Goal: Transaction & Acquisition: Purchase product/service

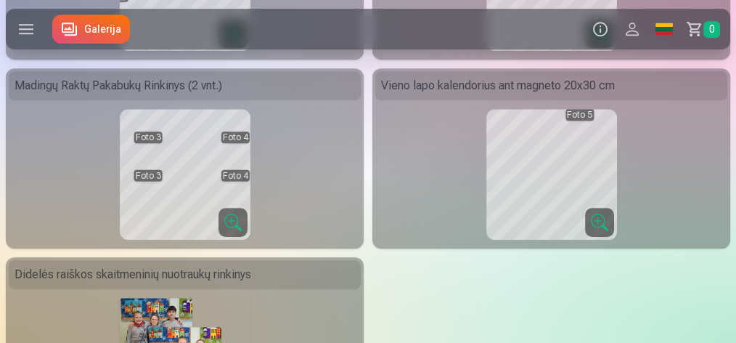
scroll to position [581, 0]
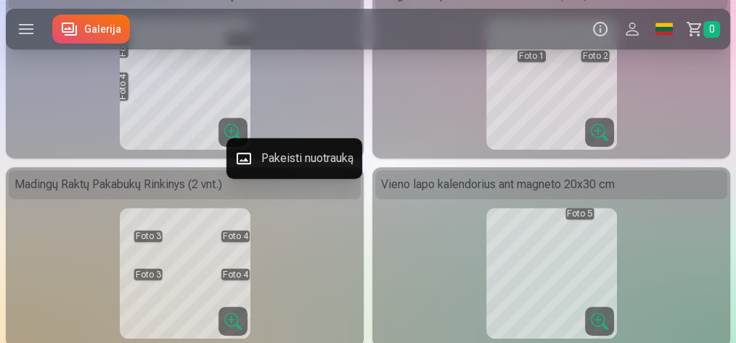
click at [295, 158] on button "Pakeisti nuotrauką" at bounding box center [295, 158] width 136 height 41
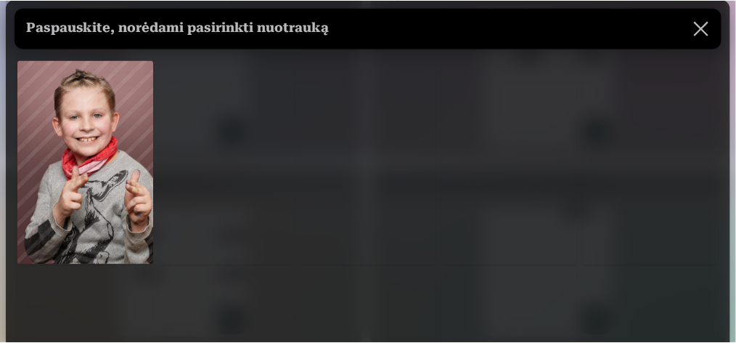
scroll to position [0, 0]
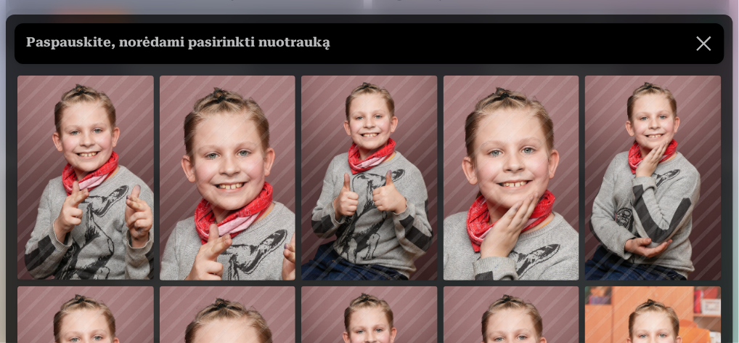
click at [700, 42] on button at bounding box center [704, 43] width 41 height 41
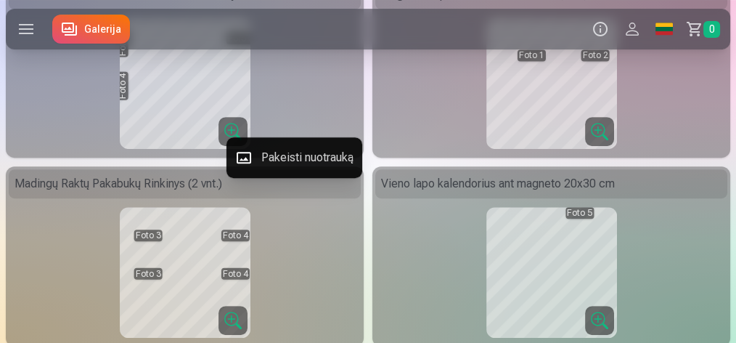
click at [290, 160] on button "Pakeisti nuotrauką" at bounding box center [295, 157] width 136 height 41
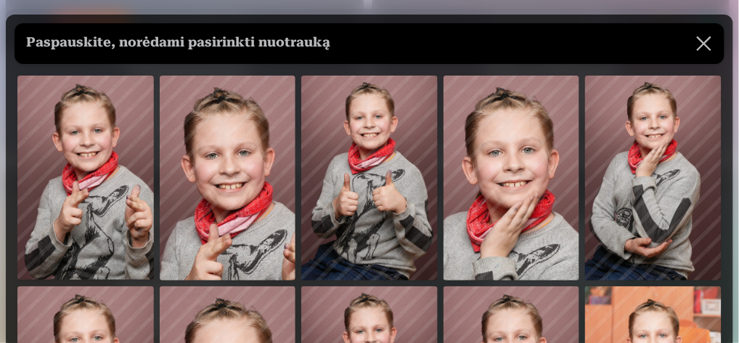
click at [695, 45] on button at bounding box center [704, 43] width 41 height 41
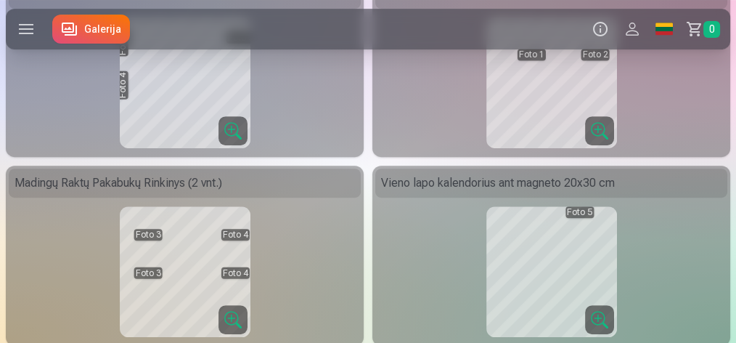
scroll to position [583, 0]
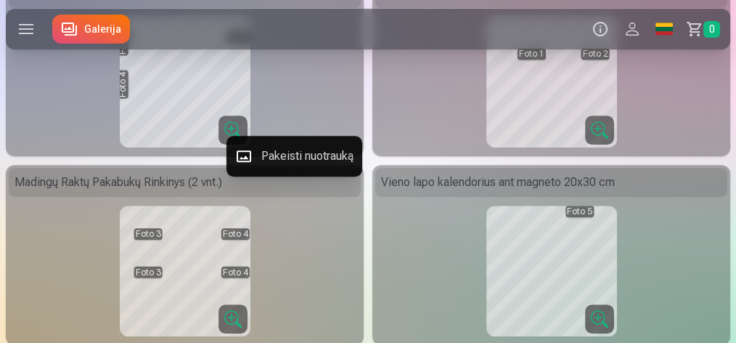
click at [296, 145] on button "Pakeisti nuotrauką" at bounding box center [295, 156] width 136 height 41
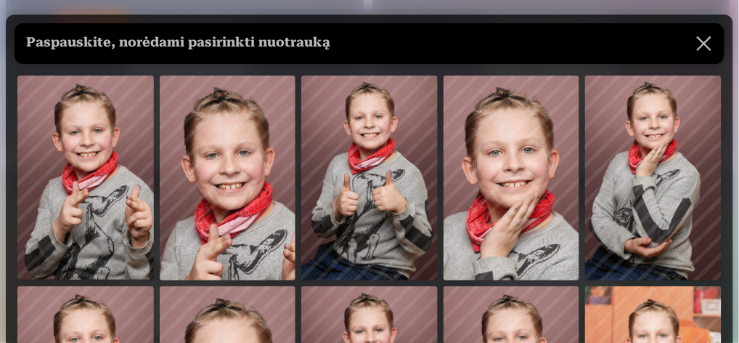
click at [365, 179] on img at bounding box center [369, 178] width 137 height 205
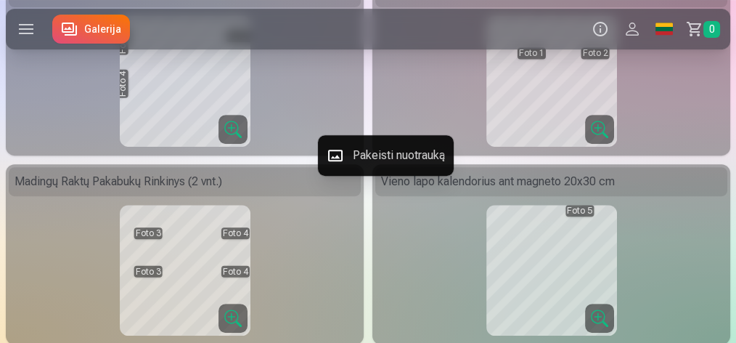
click at [389, 160] on button "Pakeisti nuotrauką" at bounding box center [386, 155] width 136 height 41
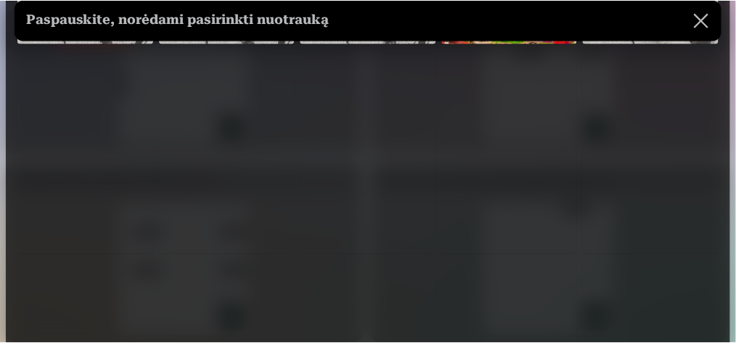
scroll to position [581, 0]
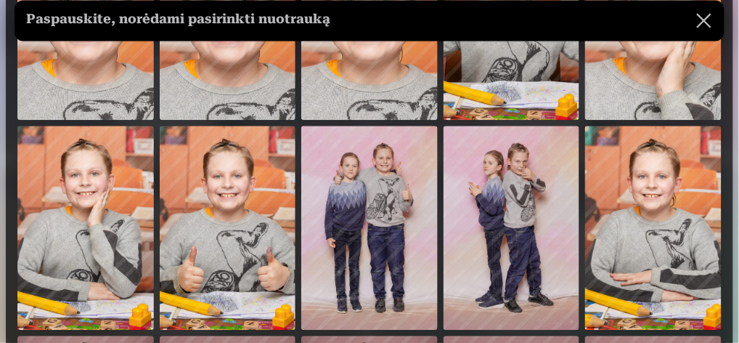
click at [699, 16] on button at bounding box center [704, 20] width 41 height 41
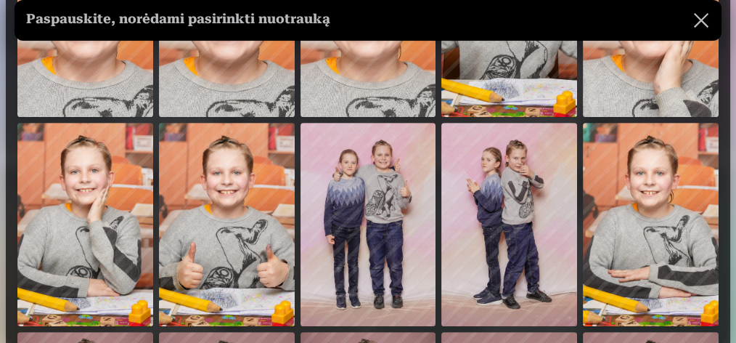
scroll to position [579, 0]
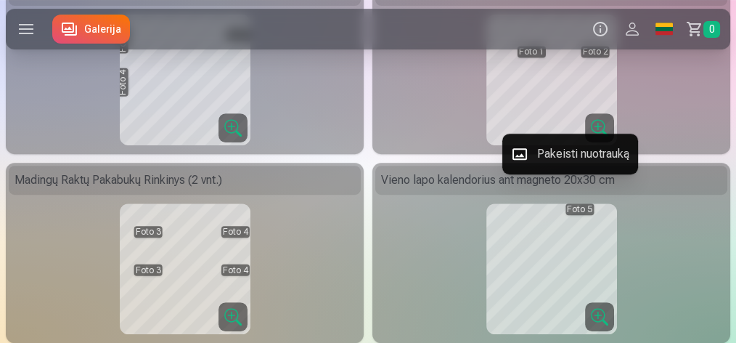
click at [570, 147] on button "Pakeisti nuotrauką" at bounding box center [571, 154] width 136 height 41
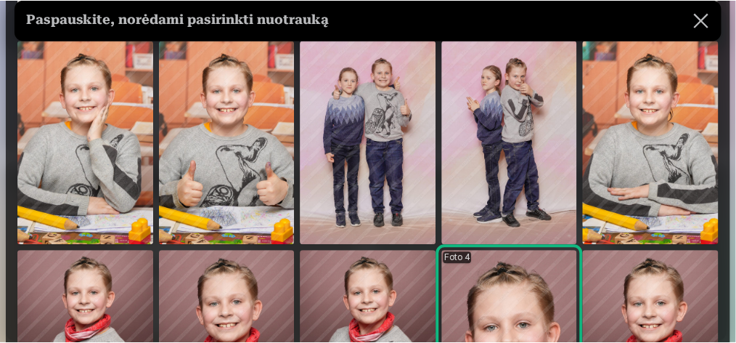
scroll to position [629, 0]
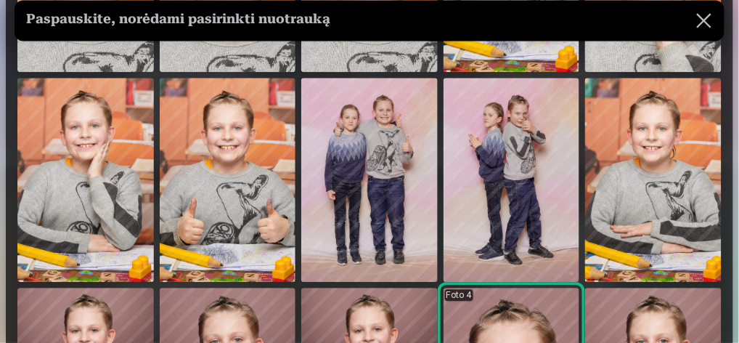
click at [643, 216] on img at bounding box center [653, 180] width 137 height 204
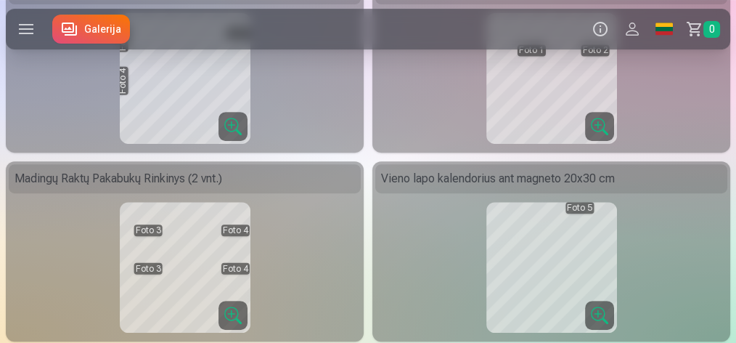
scroll to position [627, 0]
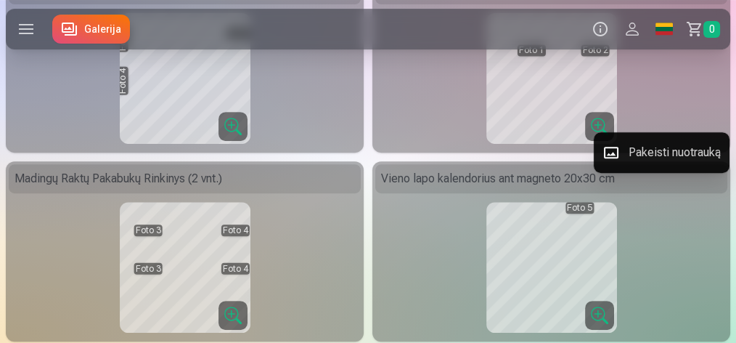
click at [665, 156] on button "Pakeisti nuotrauką" at bounding box center [662, 152] width 136 height 41
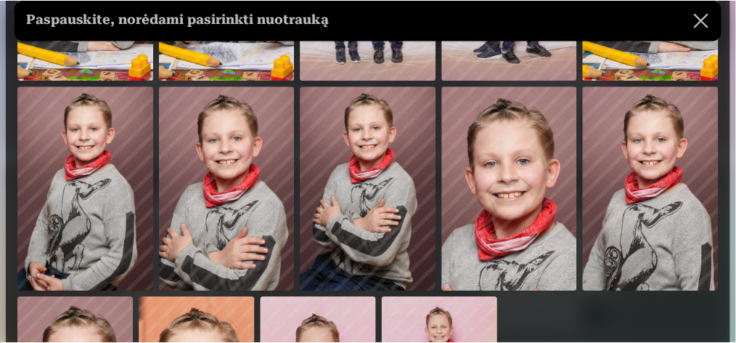
scroll to position [823, 0]
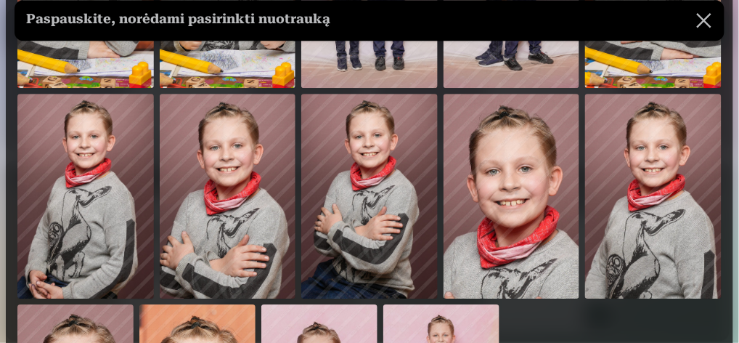
click at [97, 192] on img at bounding box center [85, 196] width 137 height 205
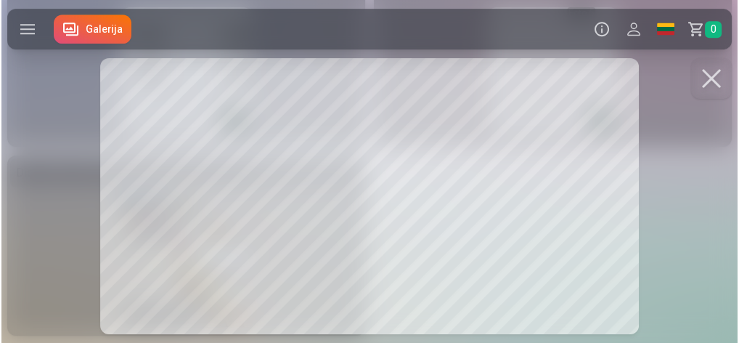
scroll to position [782, 0]
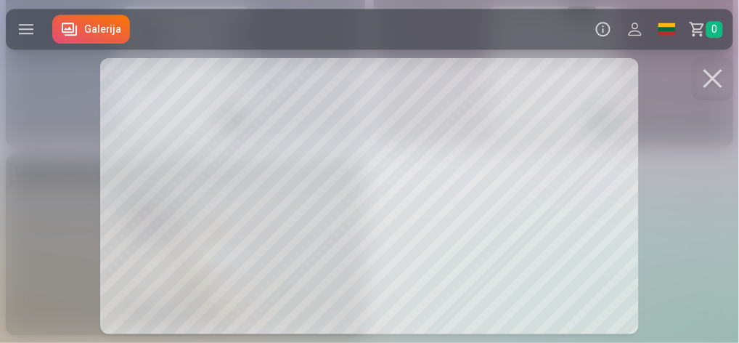
click at [389, 180] on div at bounding box center [369, 171] width 739 height 343
click at [717, 84] on button at bounding box center [713, 78] width 41 height 41
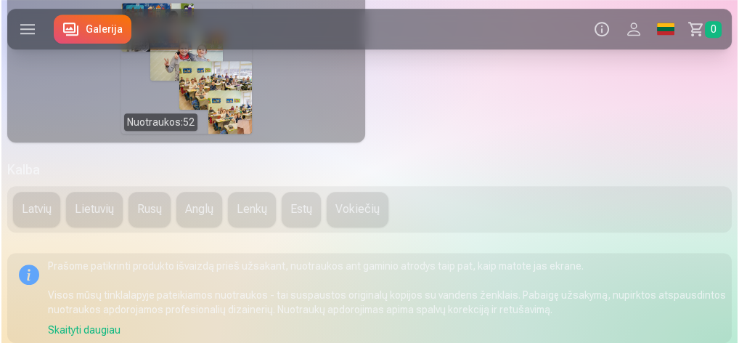
scroll to position [976, 0]
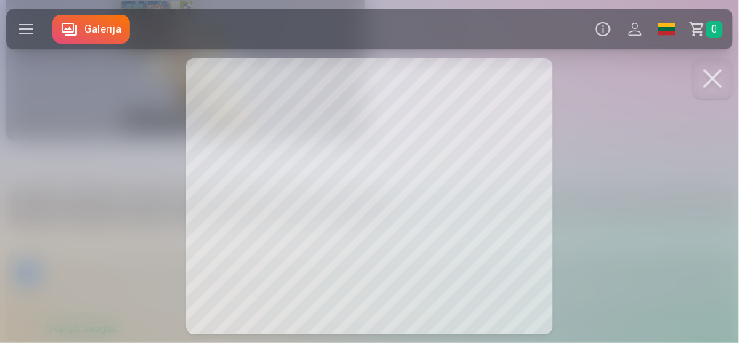
click at [710, 78] on button at bounding box center [713, 78] width 41 height 41
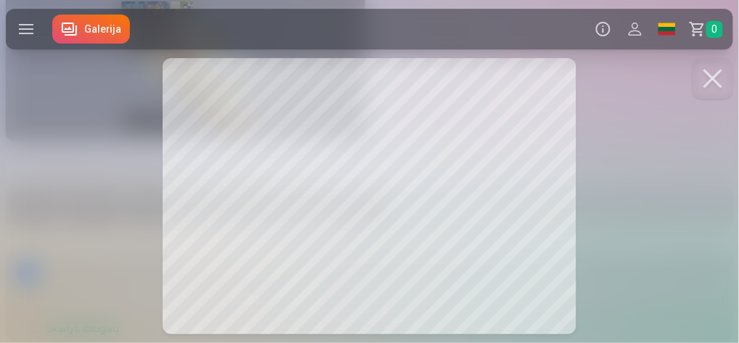
click at [714, 82] on button at bounding box center [713, 78] width 41 height 41
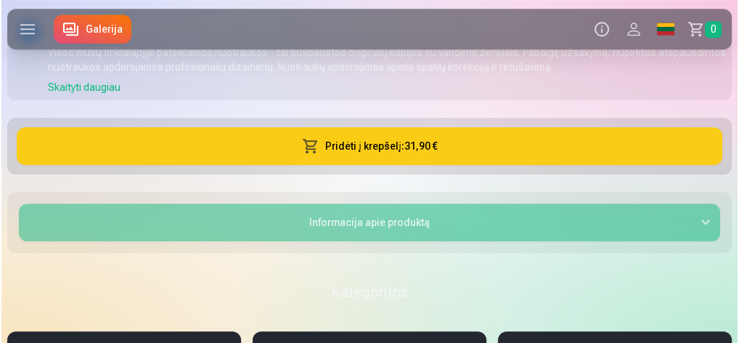
scroll to position [1218, 0]
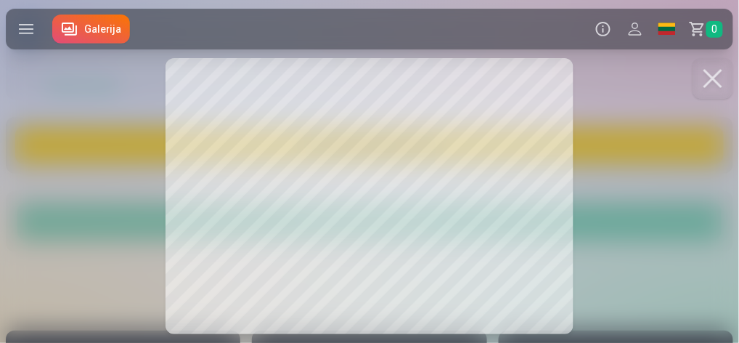
click at [717, 81] on button at bounding box center [713, 78] width 41 height 41
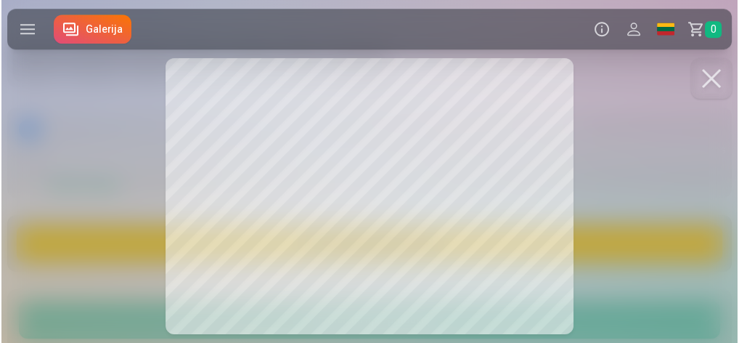
scroll to position [1121, 0]
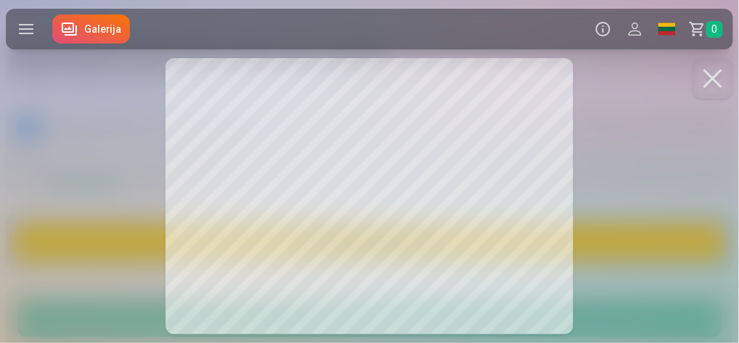
click at [221, 123] on div at bounding box center [369, 171] width 739 height 343
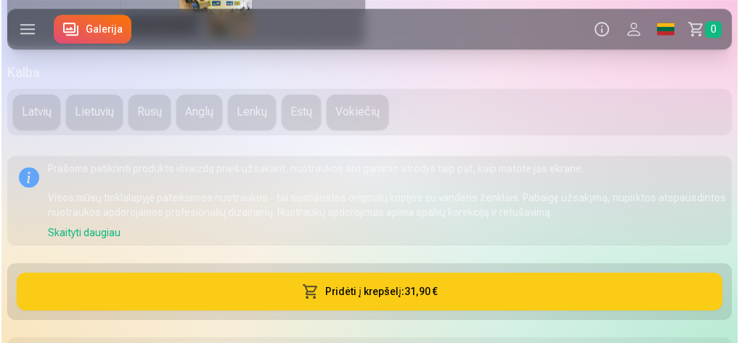
scroll to position [1073, 0]
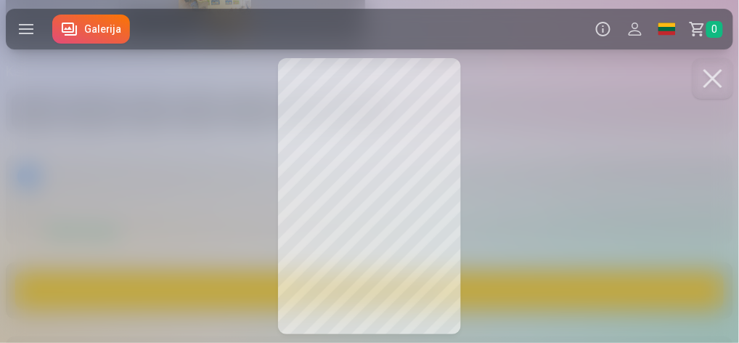
click at [393, 174] on div at bounding box center [369, 171] width 739 height 343
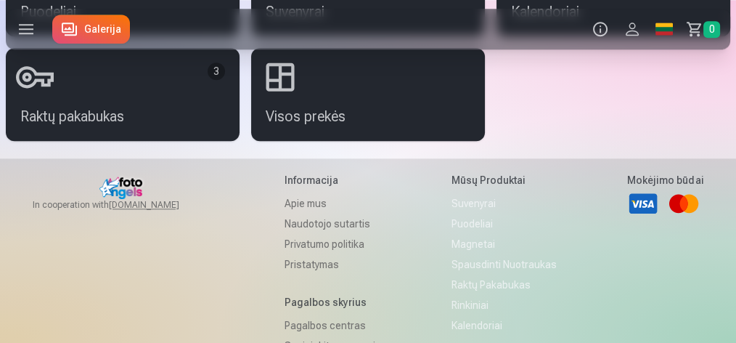
scroll to position [1798, 0]
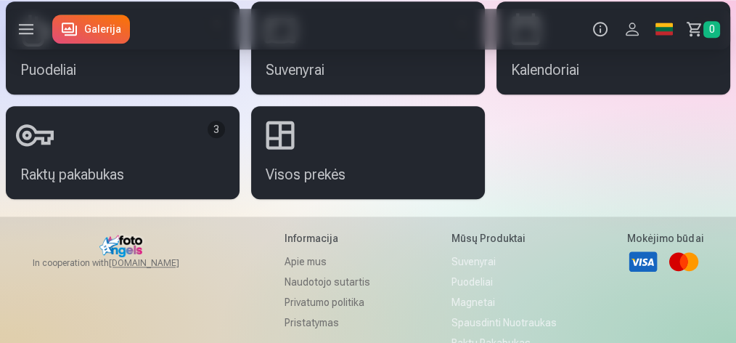
scroll to position [1604, 0]
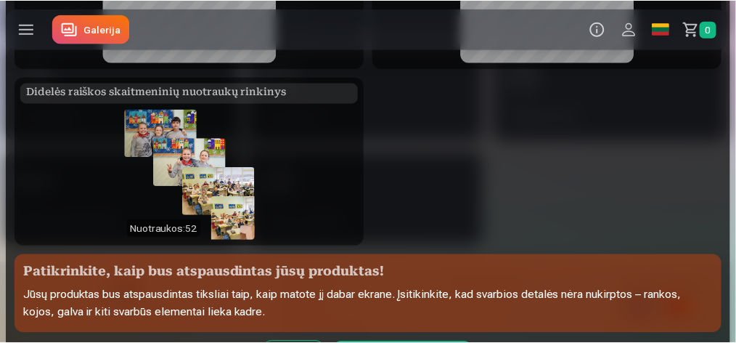
scroll to position [768, 0]
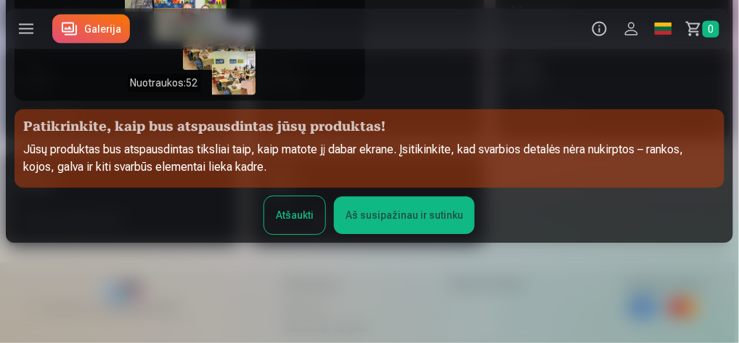
click at [432, 215] on button "Aš susipažinau ir sutinku" at bounding box center [404, 215] width 141 height 38
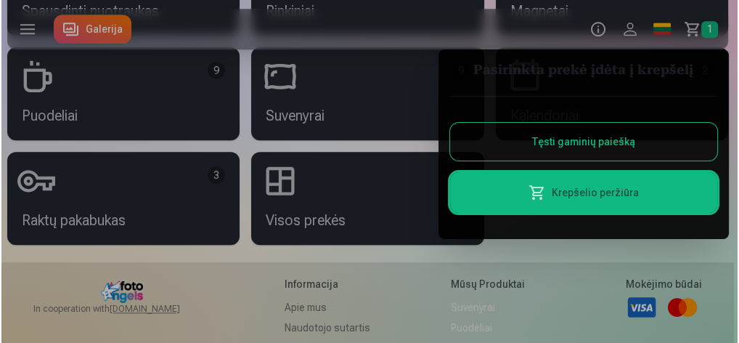
scroll to position [1606, 0]
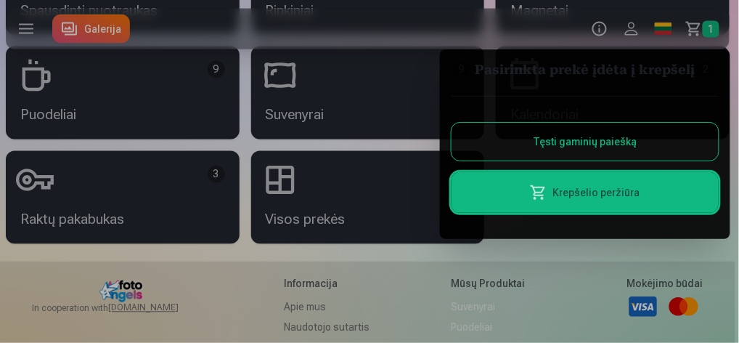
click at [592, 195] on link "Krepšelio peržiūra" at bounding box center [585, 192] width 267 height 41
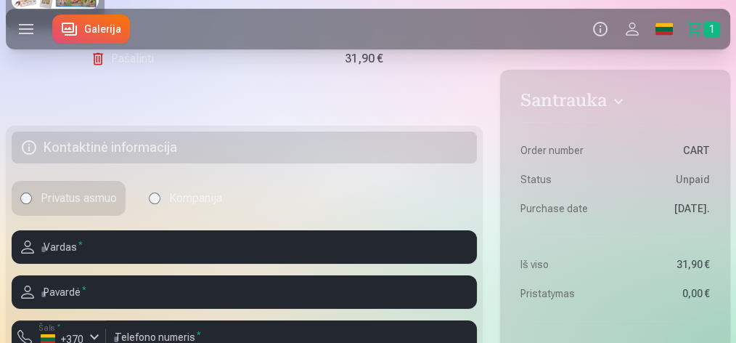
scroll to position [338, 0]
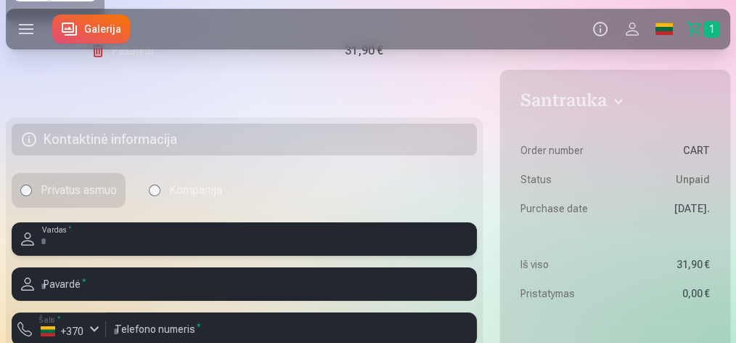
click at [116, 245] on input "text" at bounding box center [244, 238] width 465 height 33
type input "*******"
type input "*********"
type input "**********"
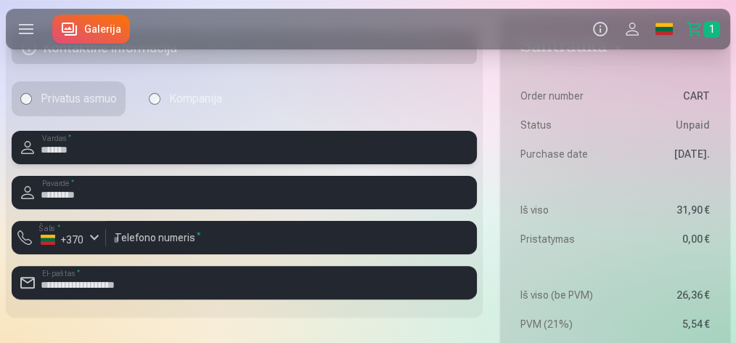
scroll to position [436, 0]
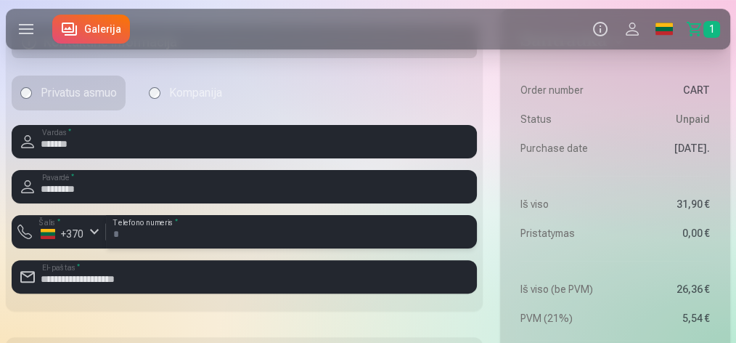
click at [118, 231] on input "*********" at bounding box center [291, 231] width 371 height 33
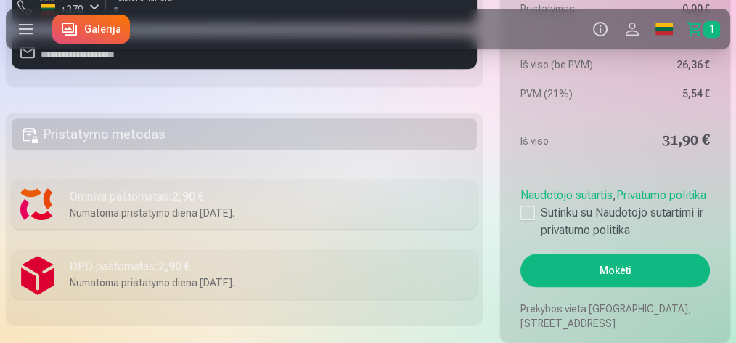
scroll to position [678, 0]
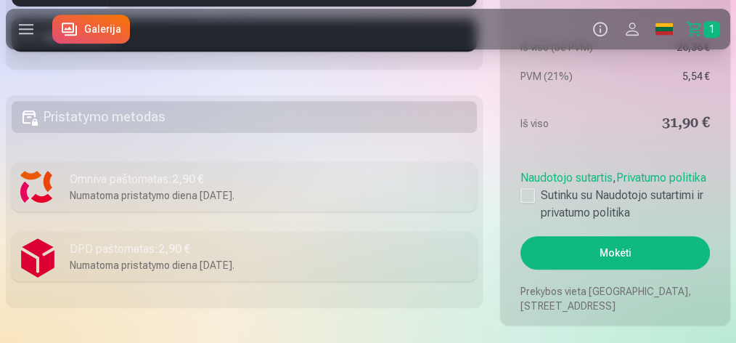
type input "********"
click at [126, 250] on div "DPD paštomatas : 2,90 €" at bounding box center [269, 248] width 399 height 17
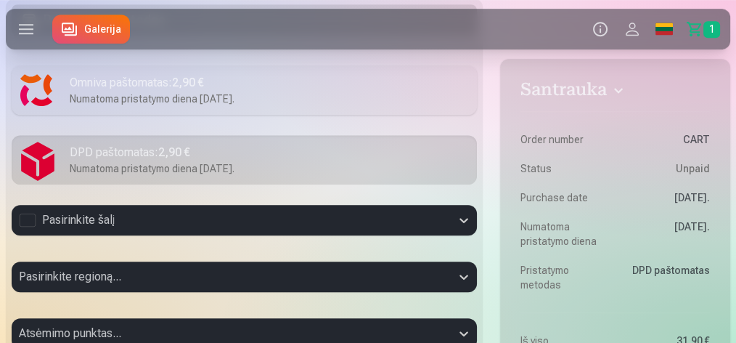
scroll to position [800, 0]
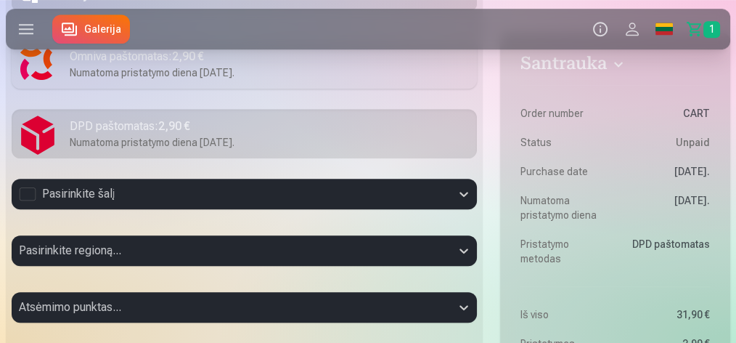
click at [92, 209] on div "Pasirinkite šalį" at bounding box center [244, 194] width 465 height 31
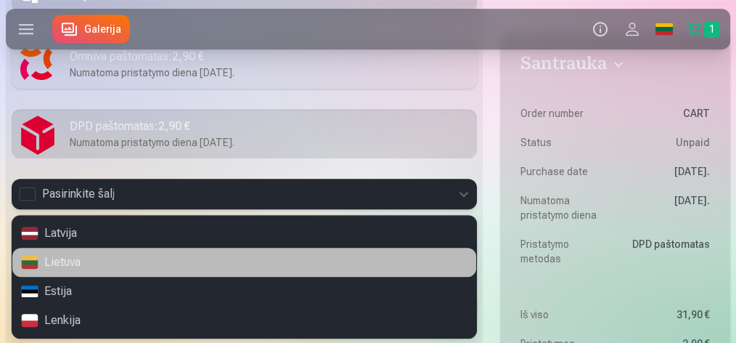
click at [73, 262] on div "Lietuva" at bounding box center [244, 262] width 464 height 29
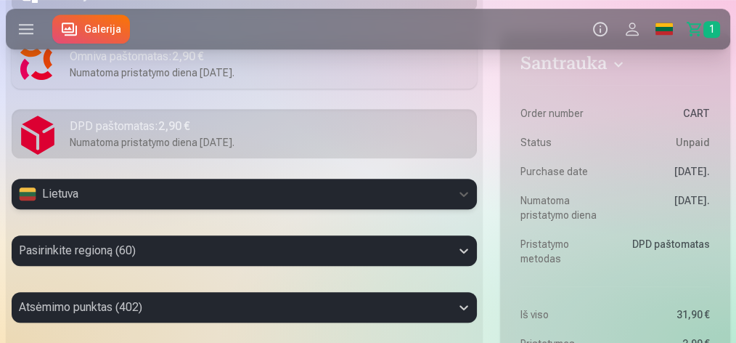
click at [96, 255] on div "Pasirinkite regioną (60)" at bounding box center [244, 250] width 465 height 31
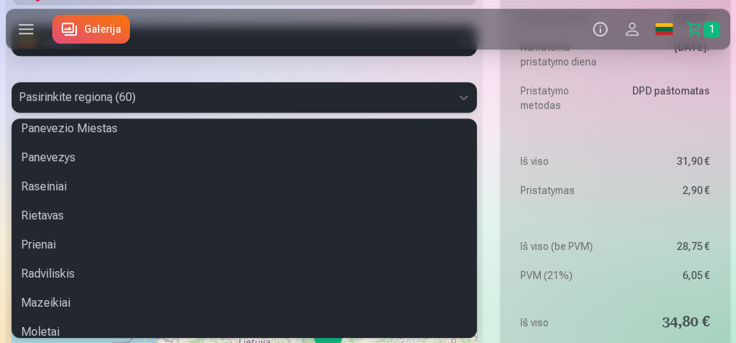
scroll to position [0, 0]
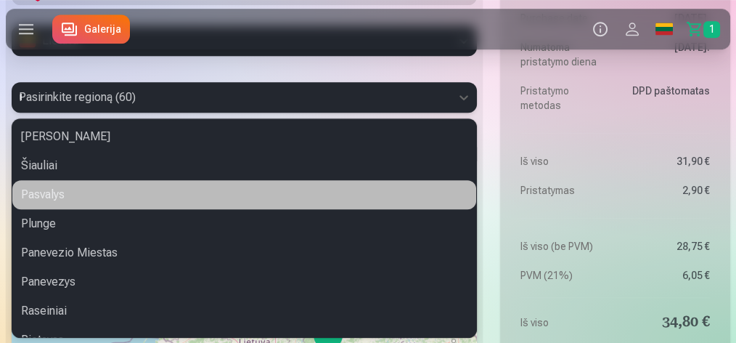
type input "**"
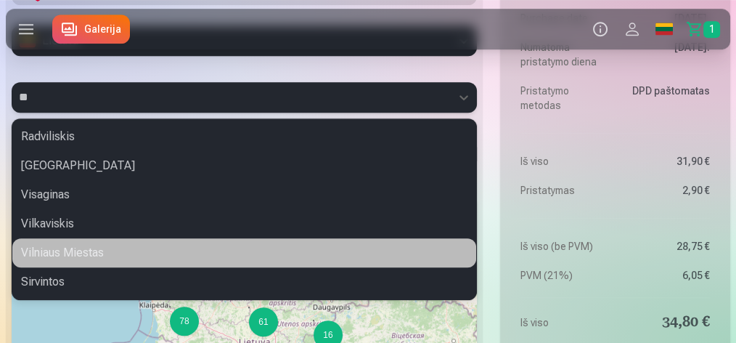
click at [59, 256] on div "Vilniaus Miestas" at bounding box center [244, 252] width 464 height 29
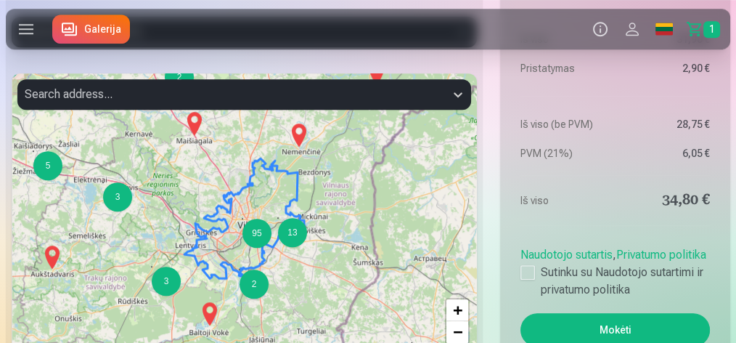
scroll to position [1099, 0]
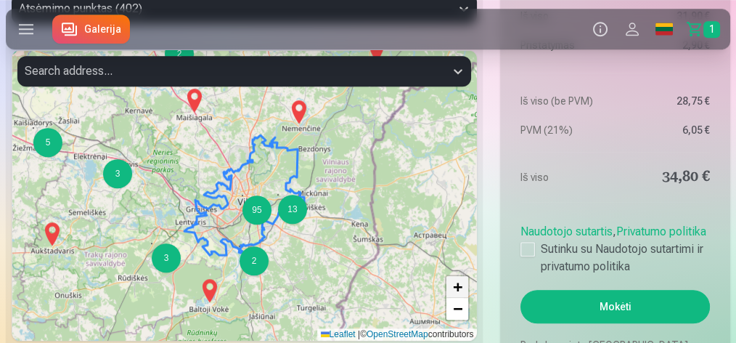
click at [456, 284] on span "+" at bounding box center [457, 286] width 9 height 18
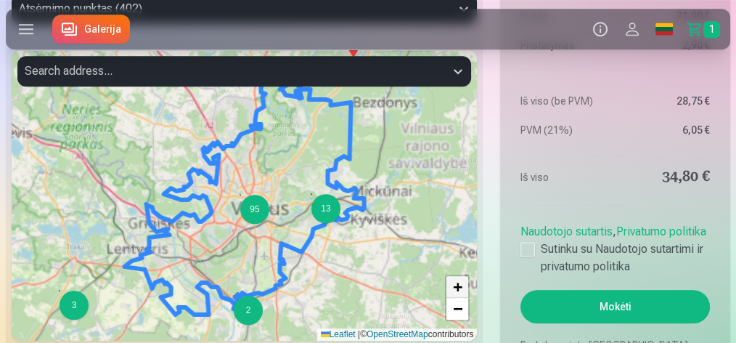
click at [456, 284] on span "+" at bounding box center [457, 286] width 9 height 18
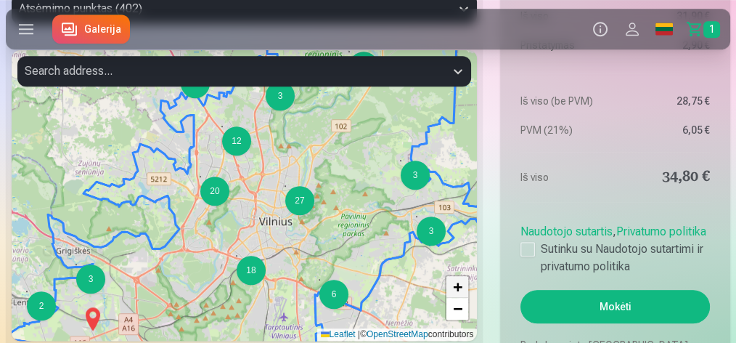
click at [456, 284] on span "+" at bounding box center [457, 286] width 9 height 18
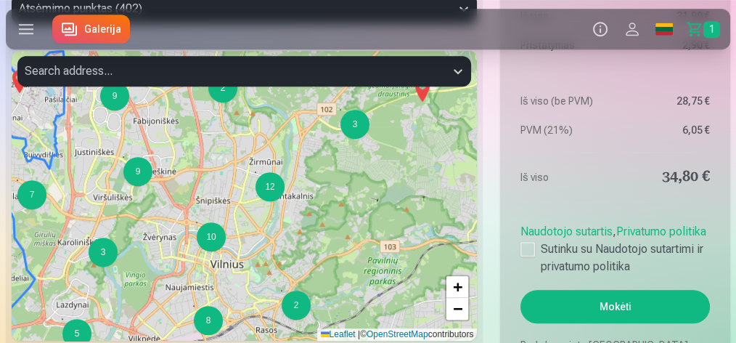
drag, startPoint x: 385, startPoint y: 232, endPoint x: 304, endPoint y: 250, distance: 82.5
click at [304, 250] on div "2 3 2 2 3 2 2 2 3 2 2 2 3 12 10 2 3 5 8 2 9 3 7 9 + − Leaflet | © OpenStreetMap…" at bounding box center [244, 195] width 465 height 290
click at [460, 288] on span "+" at bounding box center [457, 286] width 9 height 18
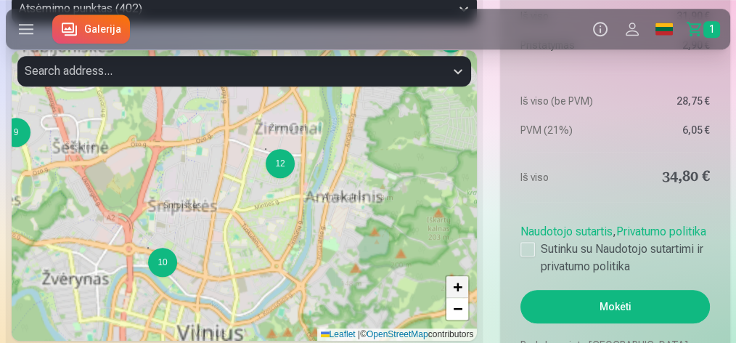
click at [460, 288] on span "+" at bounding box center [457, 286] width 9 height 18
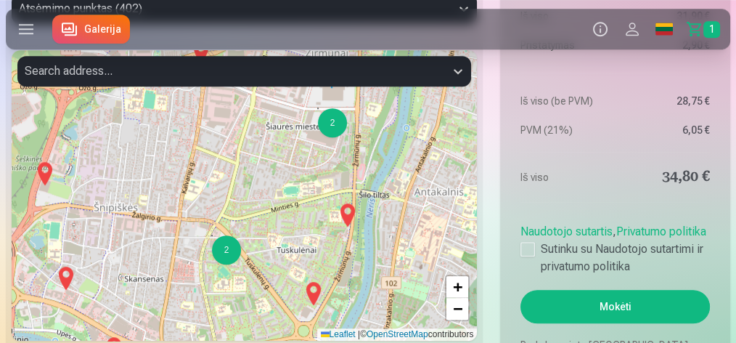
drag, startPoint x: 397, startPoint y: 147, endPoint x: 391, endPoint y: 141, distance: 8.3
click at [391, 141] on div "2 2 2 2 2 2 2 + − Leaflet | © OpenStreetMap contributors" at bounding box center [244, 195] width 465 height 290
click at [346, 211] on img at bounding box center [347, 215] width 23 height 35
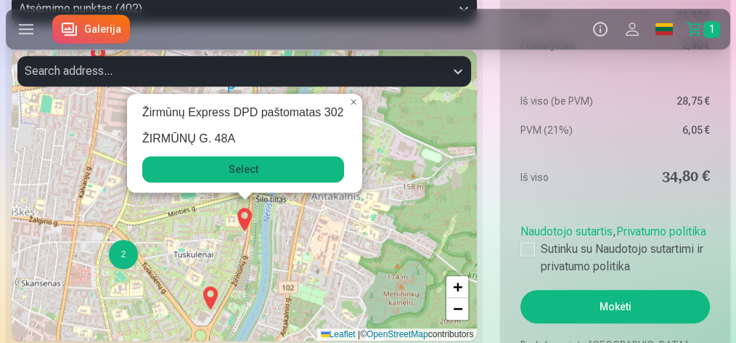
click at [242, 164] on button "Select" at bounding box center [243, 169] width 202 height 26
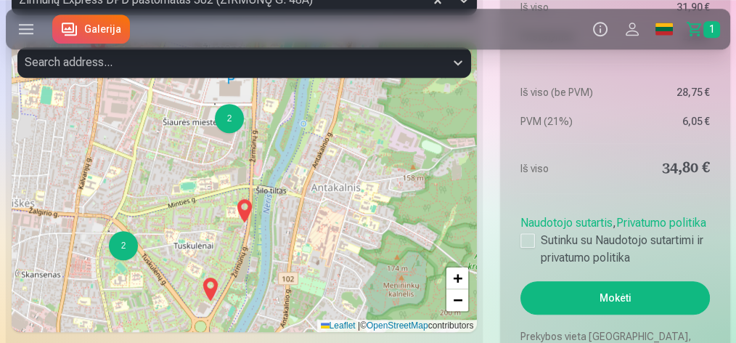
scroll to position [1147, 0]
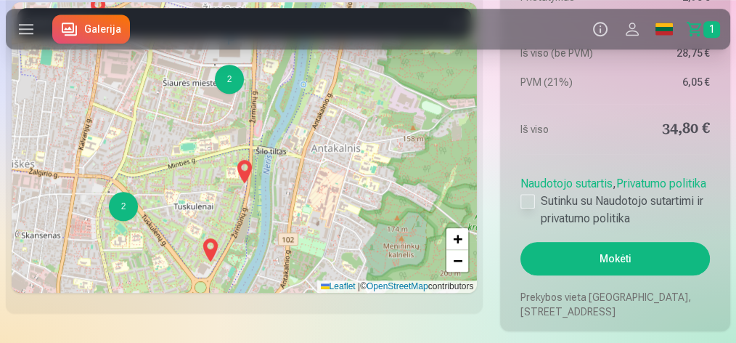
click at [525, 201] on div at bounding box center [528, 201] width 15 height 15
click at [609, 257] on button "Mokėti" at bounding box center [616, 258] width 190 height 33
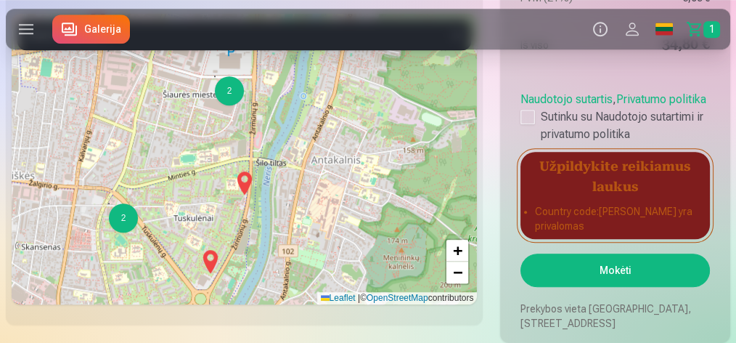
click at [562, 211] on li "Country code : Laukas yra privalomas" at bounding box center [615, 218] width 160 height 29
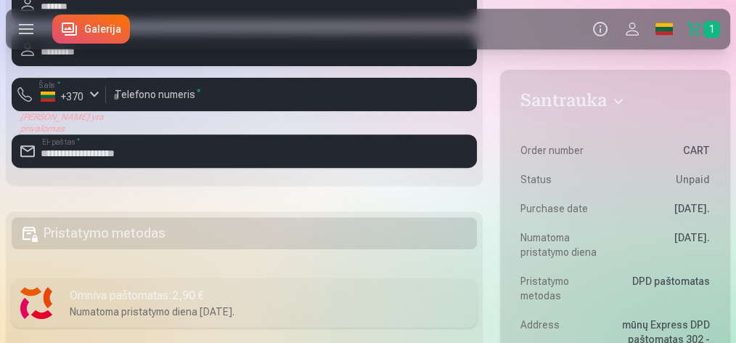
scroll to position [518, 0]
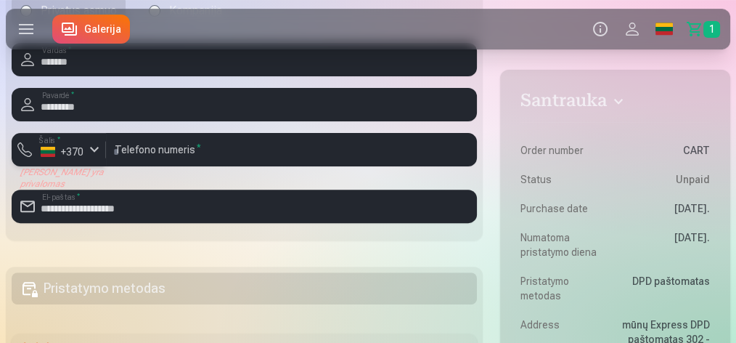
click at [89, 149] on div "button" at bounding box center [94, 149] width 17 height 17
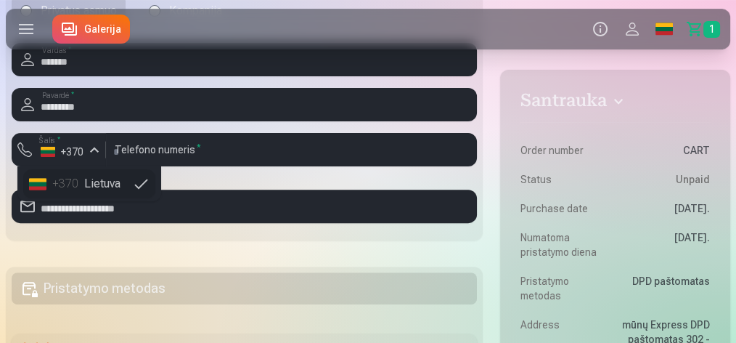
click at [87, 185] on li "+370 Lietuva" at bounding box center [89, 183] width 132 height 29
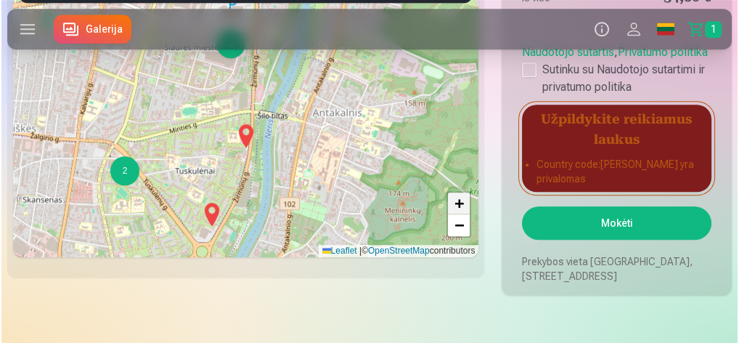
scroll to position [1244, 0]
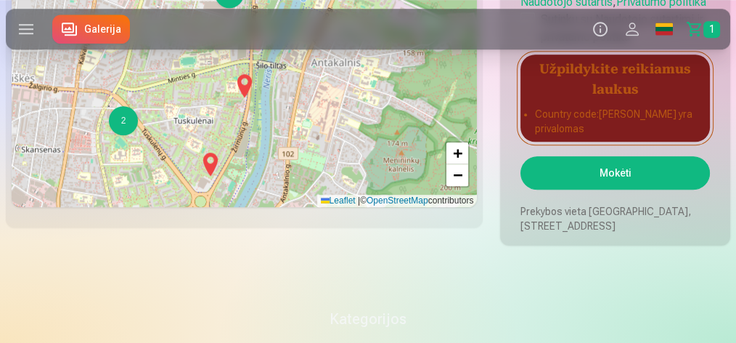
click at [587, 176] on button "Mokėti" at bounding box center [616, 172] width 190 height 33
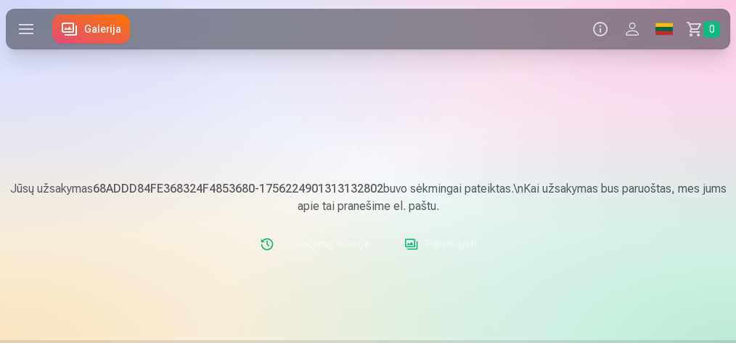
click at [442, 246] on link "Parsisiųsti" at bounding box center [441, 243] width 84 height 29
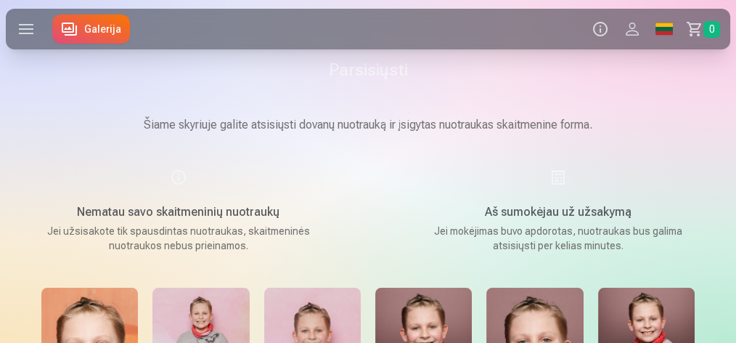
scroll to position [193, 0]
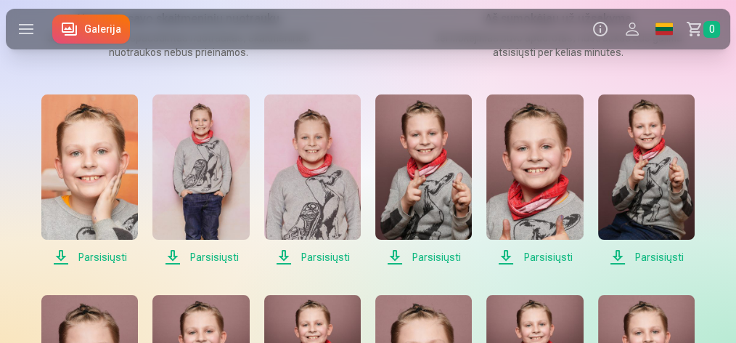
click at [92, 258] on span "Parsisiųsti" at bounding box center [89, 256] width 97 height 17
click at [211, 254] on span "Parsisiųsti" at bounding box center [201, 256] width 97 height 17
click at [323, 256] on span "Parsisiųsti" at bounding box center [312, 256] width 97 height 17
click at [432, 256] on span "Parsisiųsti" at bounding box center [423, 256] width 97 height 17
click at [536, 257] on span "Parsisiųsti" at bounding box center [535, 256] width 97 height 17
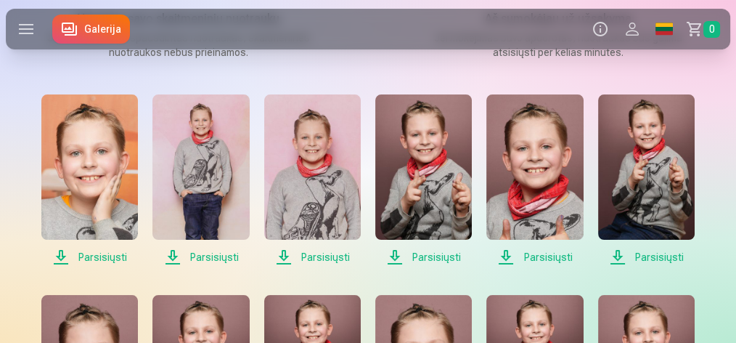
click at [648, 257] on span "Parsisiųsti" at bounding box center [646, 256] width 97 height 17
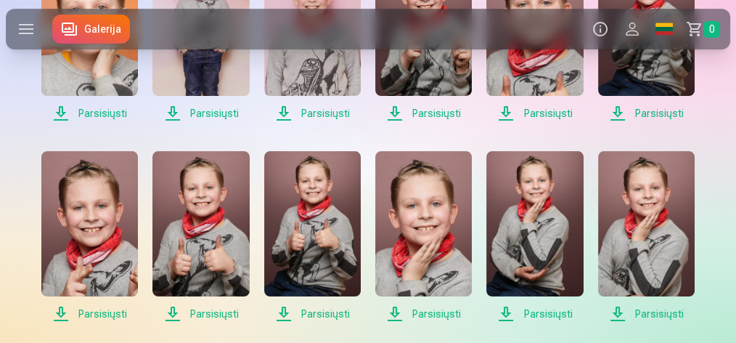
scroll to position [338, 0]
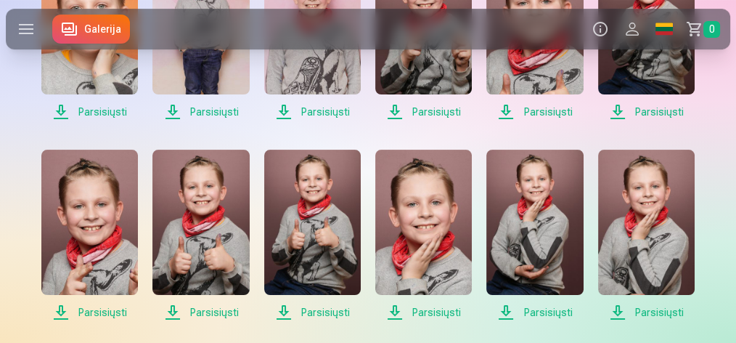
click at [107, 309] on span "Parsisiųsti" at bounding box center [89, 312] width 97 height 17
click at [209, 309] on span "Parsisiųsti" at bounding box center [201, 312] width 97 height 17
click at [330, 312] on span "Parsisiųsti" at bounding box center [312, 312] width 97 height 17
click at [436, 311] on span "Parsisiųsti" at bounding box center [423, 312] width 97 height 17
click at [542, 313] on span "Parsisiųsti" at bounding box center [535, 312] width 97 height 17
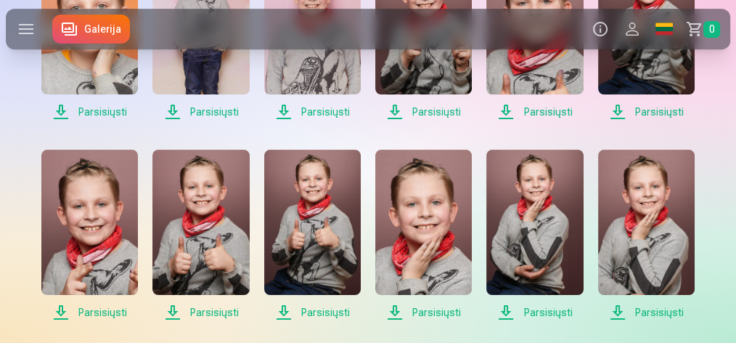
click at [654, 310] on span "Parsisiųsti" at bounding box center [646, 312] width 97 height 17
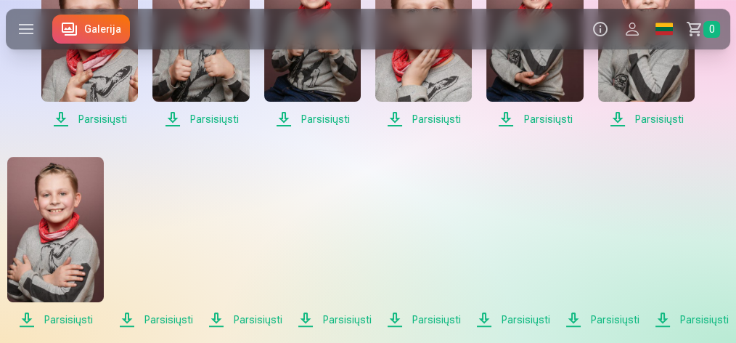
scroll to position [532, 0]
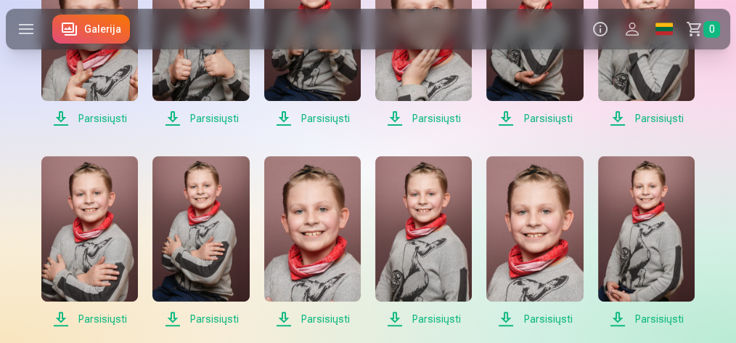
click at [98, 317] on span "Parsisiųsti" at bounding box center [89, 318] width 97 height 17
click at [208, 319] on span "Parsisiųsti" at bounding box center [201, 318] width 97 height 17
click at [322, 317] on span "Parsisiųsti" at bounding box center [312, 318] width 97 height 17
click at [430, 318] on span "Parsisiųsti" at bounding box center [423, 318] width 97 height 17
click at [542, 320] on span "Parsisiųsti" at bounding box center [535, 318] width 97 height 17
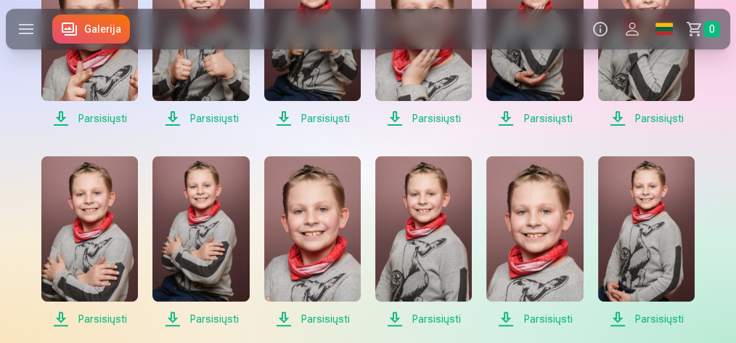
click at [641, 317] on span "Parsisiųsti" at bounding box center [646, 318] width 97 height 17
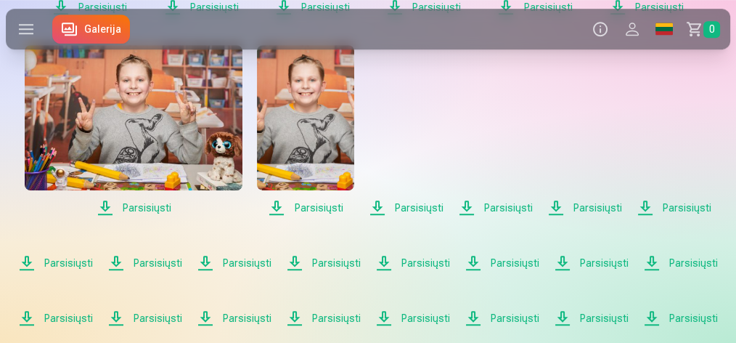
scroll to position [871, 0]
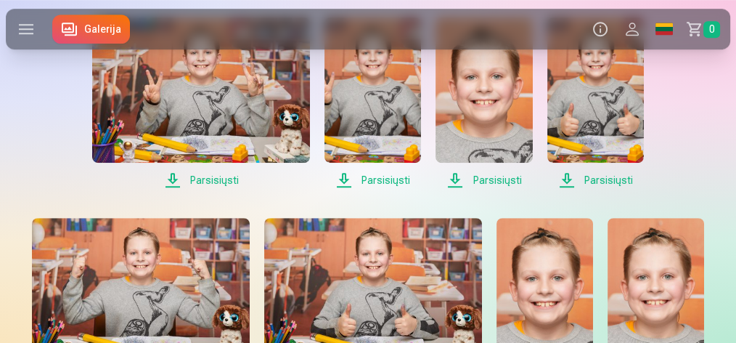
click at [229, 178] on span "Parsisiųsti" at bounding box center [201, 179] width 218 height 17
click at [391, 182] on span "Parsisiųsti" at bounding box center [373, 179] width 97 height 17
click at [495, 182] on span "Parsisiųsti" at bounding box center [484, 179] width 97 height 17
click at [622, 182] on span "Parsisiųsti" at bounding box center [596, 179] width 97 height 17
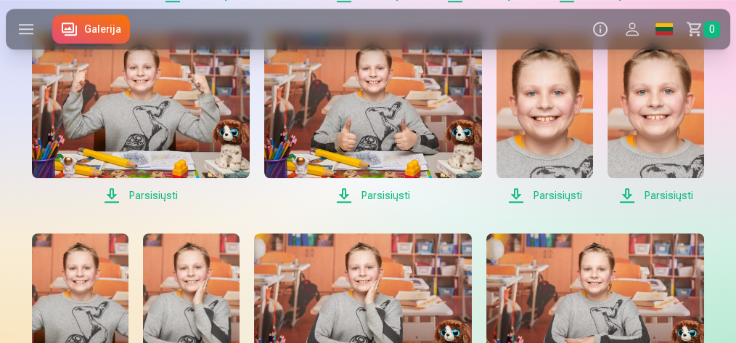
scroll to position [1065, 0]
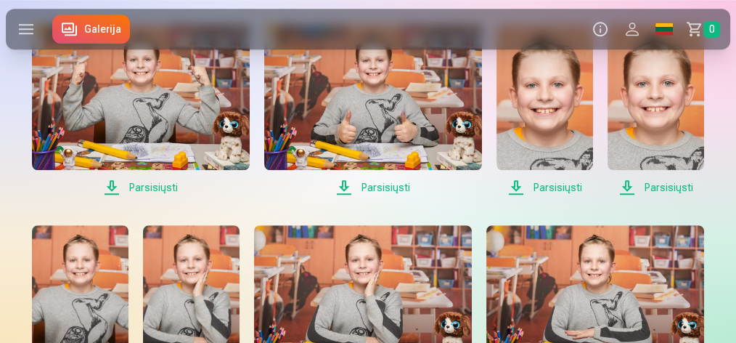
click at [160, 186] on span "Parsisiųsti" at bounding box center [141, 187] width 218 height 17
click at [389, 184] on span "Parsisiųsti" at bounding box center [373, 187] width 218 height 17
click at [454, 193] on span "Parsisiųsti" at bounding box center [373, 187] width 218 height 17
click at [481, 190] on span "Parsisiųsti" at bounding box center [373, 187] width 218 height 17
click at [733, 207] on div "Parsisiųsti Šiame skyriuje galite atsisiųsti dovanų nuotrauką ir įsigytas nuotr…" at bounding box center [368, 45] width 736 height 2126
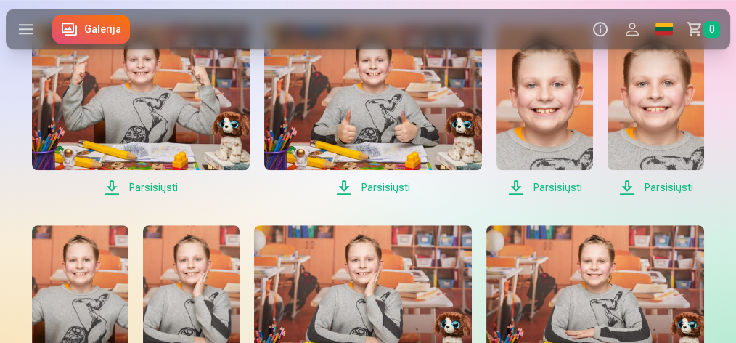
click at [546, 188] on span "Parsisiųsti" at bounding box center [545, 187] width 97 height 17
click at [729, 208] on div "Parsisiųsti Parsisiųsti Parsisiųsti Parsisiųsti Parsisiųsti Parsisiųsti Parsisi…" at bounding box center [368, 165] width 725 height 1885
click at [668, 184] on span "Parsisiųsti" at bounding box center [656, 187] width 97 height 17
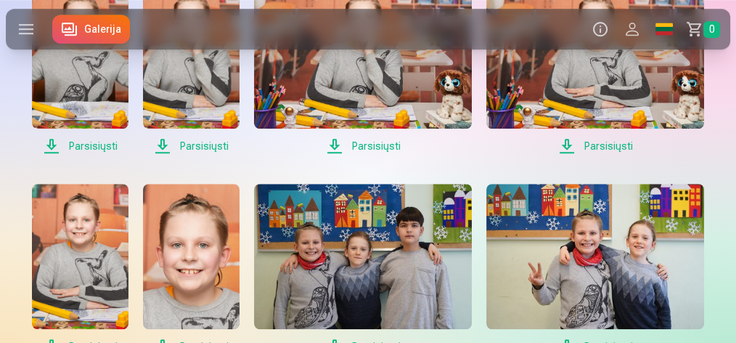
scroll to position [1307, 0]
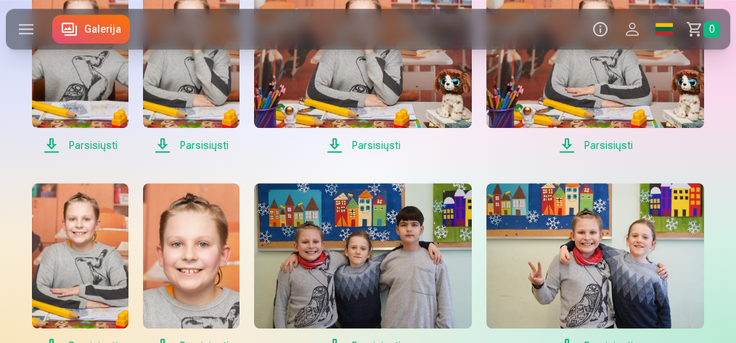
click at [90, 145] on span "Parsisiųsti" at bounding box center [80, 145] width 97 height 17
click at [218, 150] on span "Parsisiųsti" at bounding box center [191, 145] width 97 height 17
click at [216, 147] on span "Parsisiųsti" at bounding box center [191, 145] width 97 height 17
click at [373, 147] on span "Parsisiųsti" at bounding box center [363, 145] width 218 height 17
click at [582, 142] on span "Parsisiųsti" at bounding box center [596, 145] width 218 height 17
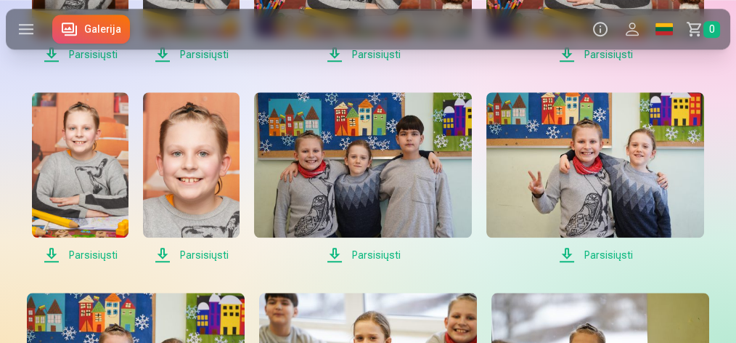
scroll to position [1404, 0]
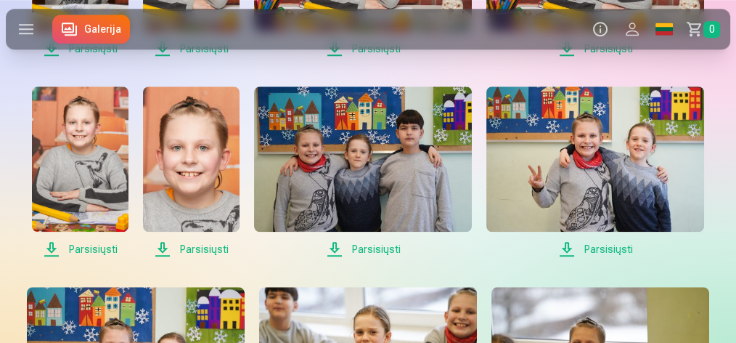
click at [82, 245] on span "Parsisiųsti" at bounding box center [80, 248] width 97 height 17
click at [214, 251] on span "Parsisiųsti" at bounding box center [191, 248] width 97 height 17
click at [364, 253] on span "Parsisiųsti" at bounding box center [363, 248] width 218 height 17
click at [627, 249] on span "Parsisiųsti" at bounding box center [596, 248] width 218 height 17
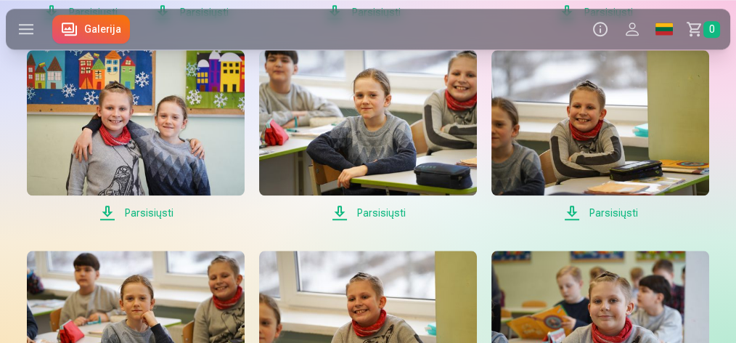
scroll to position [1646, 0]
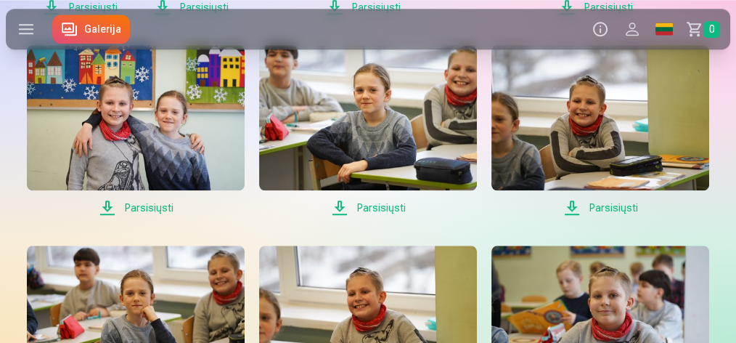
click at [150, 203] on span "Parsisiųsti" at bounding box center [136, 207] width 218 height 17
click at [386, 206] on span "Parsisiųsti" at bounding box center [368, 207] width 218 height 17
click at [614, 208] on span "Parsisiųsti" at bounding box center [601, 207] width 218 height 17
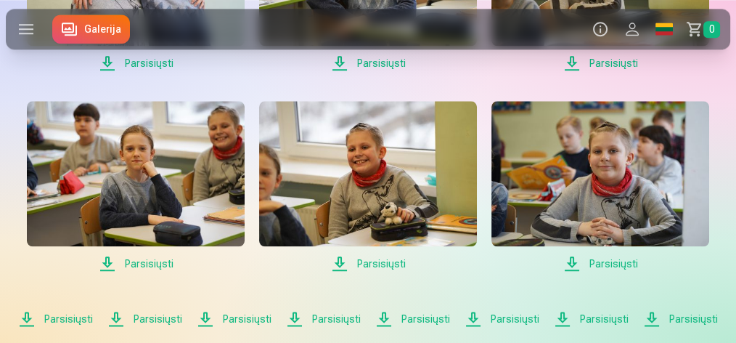
scroll to position [1791, 0]
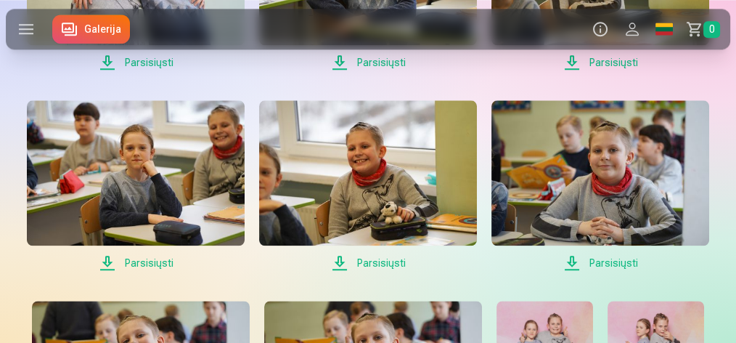
click at [139, 264] on span "Parsisiųsti" at bounding box center [136, 262] width 218 height 17
click at [373, 261] on span "Parsisiųsti" at bounding box center [368, 262] width 218 height 17
click at [616, 261] on span "Parsisiųsti" at bounding box center [601, 262] width 218 height 17
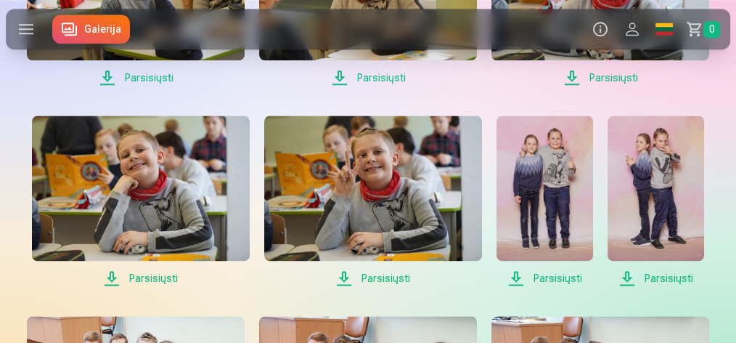
scroll to position [1985, 0]
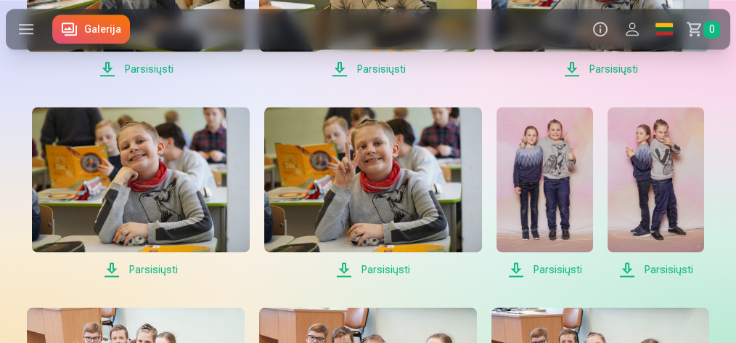
click at [147, 268] on span "Parsisiųsti" at bounding box center [141, 269] width 218 height 17
click at [389, 269] on span "Parsisiųsti" at bounding box center [373, 269] width 218 height 17
drag, startPoint x: 732, startPoint y: 286, endPoint x: 724, endPoint y: 286, distance: 8.0
click at [539, 269] on span "Parsisiųsti" at bounding box center [545, 269] width 97 height 17
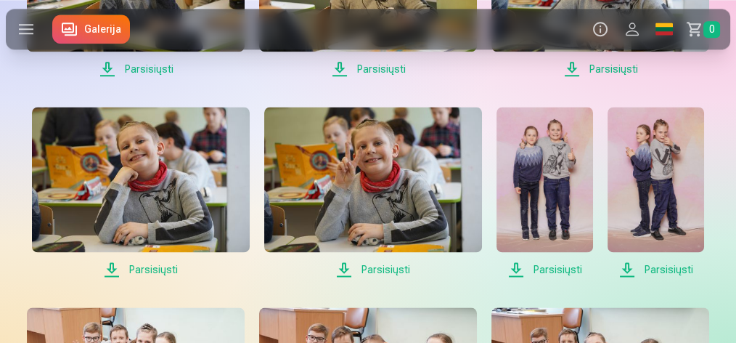
click at [683, 270] on span "Parsisiųsti" at bounding box center [656, 269] width 97 height 17
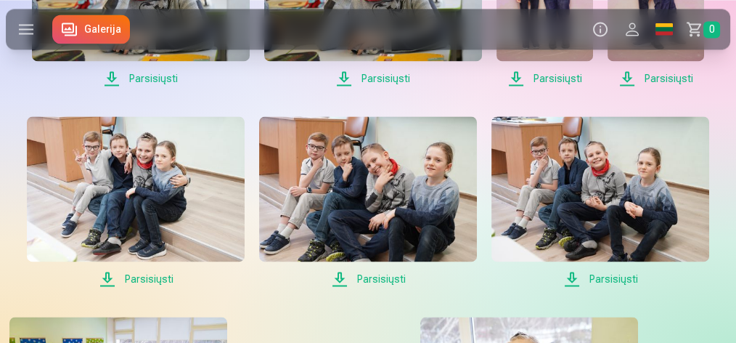
scroll to position [2179, 0]
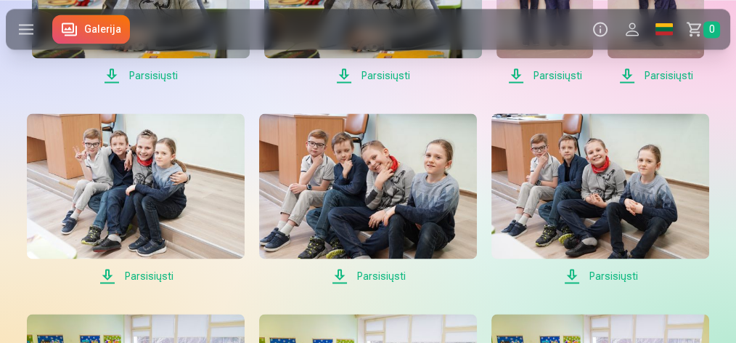
click at [150, 277] on span "Parsisiųsti" at bounding box center [136, 275] width 218 height 17
click at [370, 277] on span "Parsisiųsti" at bounding box center [368, 275] width 218 height 17
click at [602, 273] on span "Parsisiųsti" at bounding box center [601, 275] width 218 height 17
drag, startPoint x: 723, startPoint y: 294, endPoint x: 709, endPoint y: 292, distance: 14.0
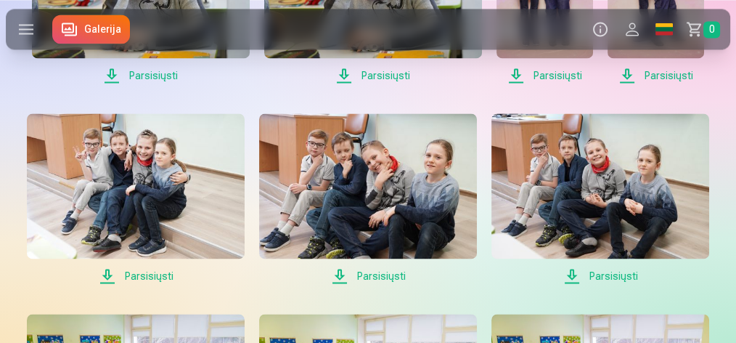
click at [611, 277] on span "Parsisiųsti" at bounding box center [601, 275] width 218 height 17
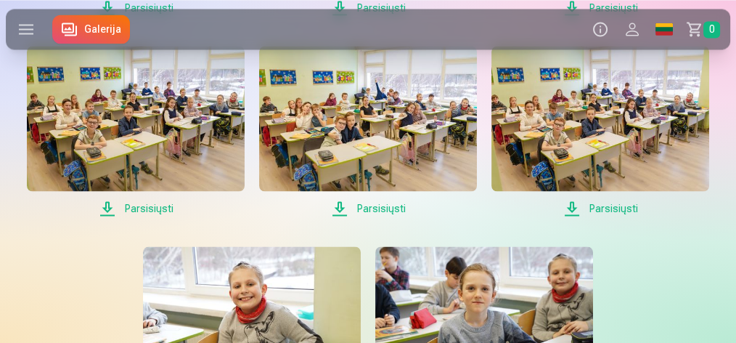
scroll to position [2469, 0]
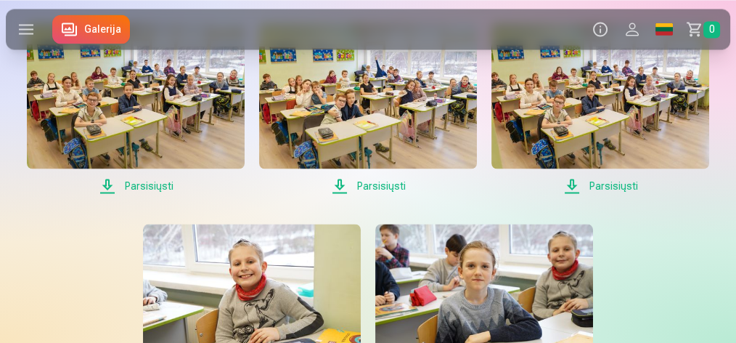
click at [161, 189] on span "Parsisiųsti" at bounding box center [136, 185] width 218 height 17
click at [394, 186] on span "Parsisiųsti" at bounding box center [368, 185] width 218 height 17
click at [606, 185] on span "Parsisiųsti" at bounding box center [601, 185] width 218 height 17
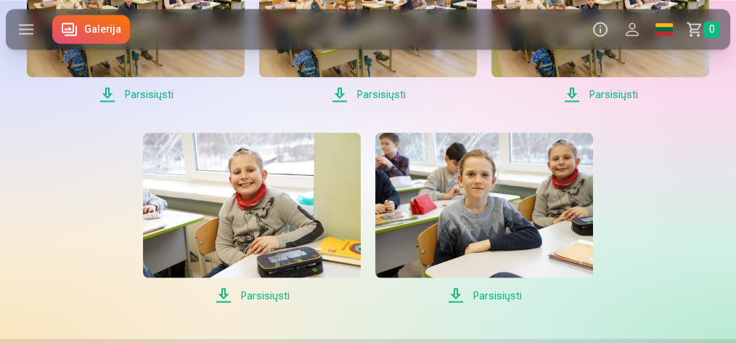
scroll to position [2566, 0]
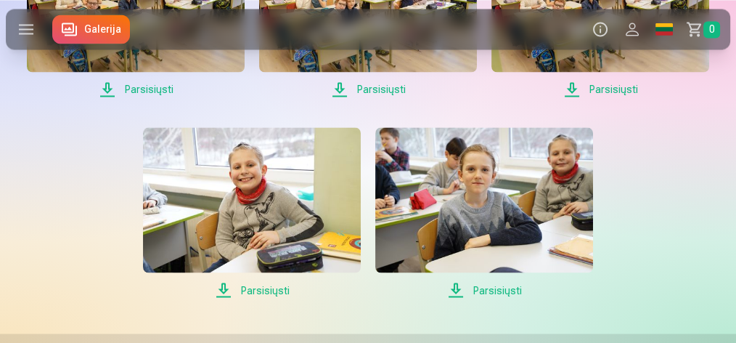
click at [271, 290] on span "Parsisiųsti" at bounding box center [252, 289] width 218 height 17
click at [480, 290] on span "Parsisiųsti" at bounding box center [484, 289] width 218 height 17
click at [102, 30] on link "Galerija" at bounding box center [91, 29] width 78 height 29
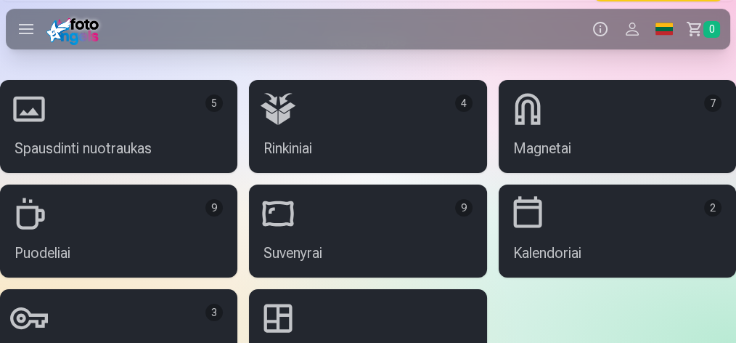
scroll to position [5810, 0]
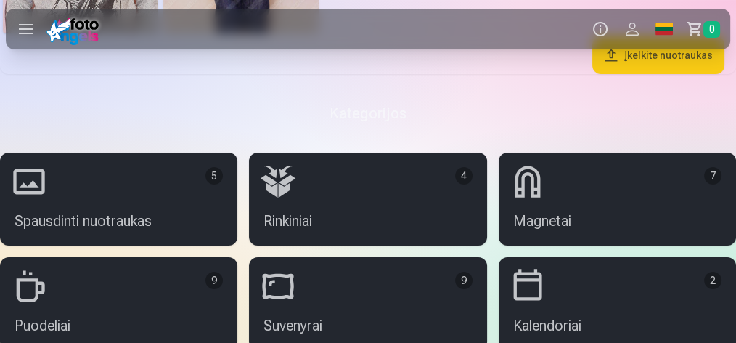
click at [633, 31] on button "Profilis" at bounding box center [633, 29] width 32 height 41
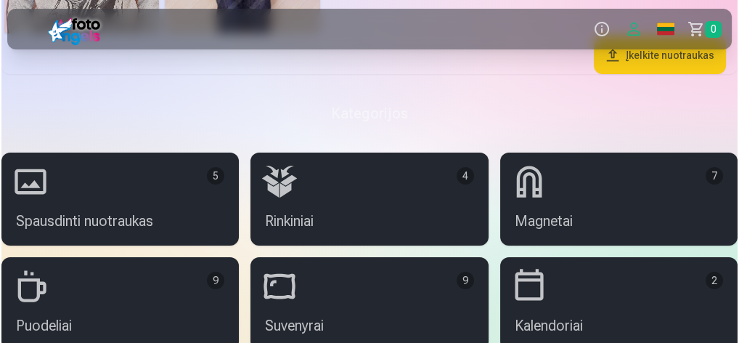
scroll to position [5836, 0]
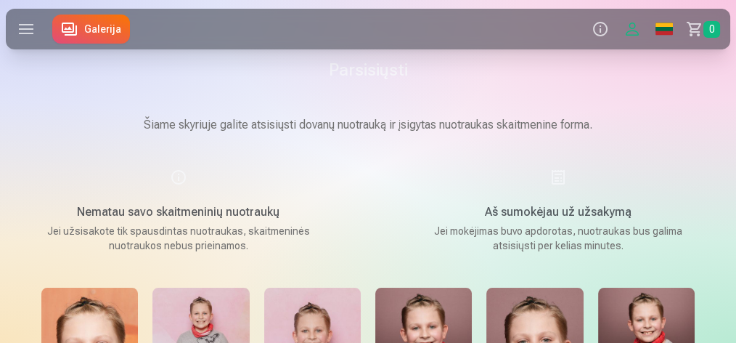
click at [635, 29] on button "Profilis" at bounding box center [633, 29] width 32 height 41
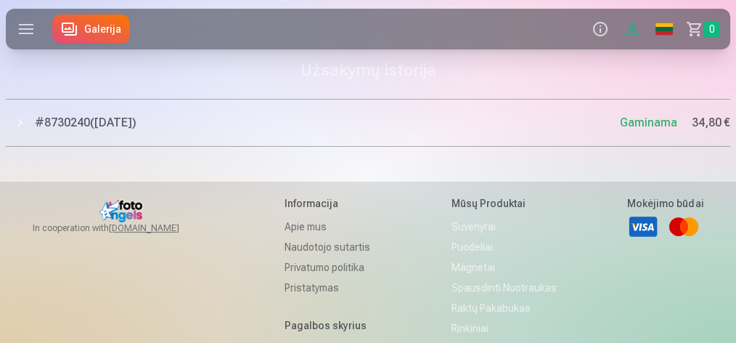
click at [633, 30] on button "Profilis" at bounding box center [633, 29] width 32 height 41
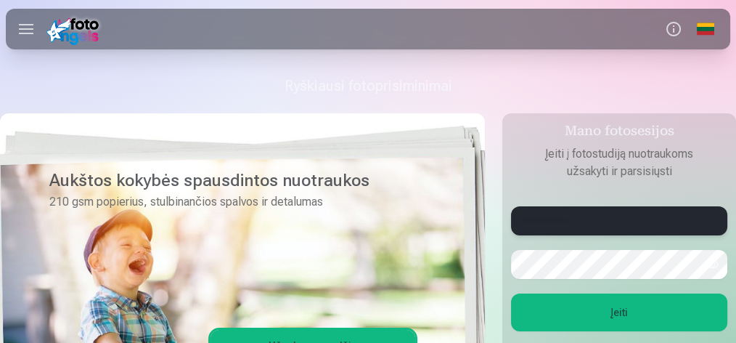
click at [558, 229] on input "**********" at bounding box center [619, 220] width 216 height 29
type input "******"
click at [619, 320] on button "Įeiti" at bounding box center [619, 312] width 216 height 38
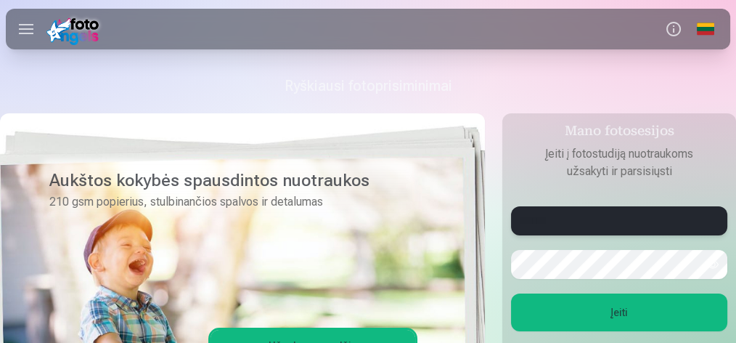
click at [660, 225] on input "******" at bounding box center [619, 220] width 216 height 29
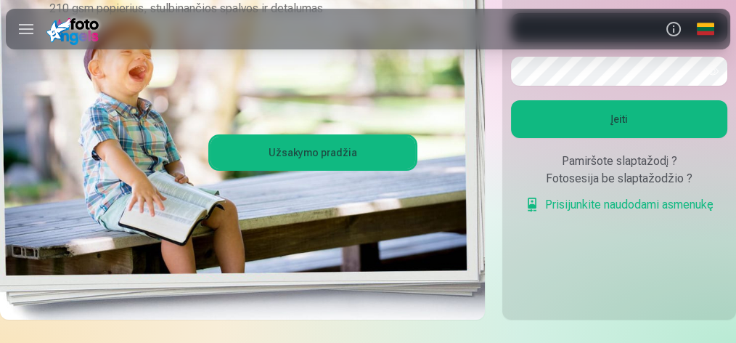
scroll to position [97, 0]
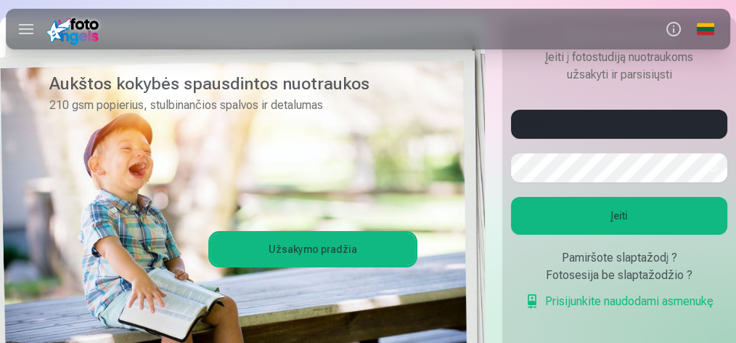
click at [625, 214] on button "Įeiti" at bounding box center [619, 216] width 216 height 38
click at [713, 168] on button "button" at bounding box center [713, 168] width 28 height 28
click at [625, 223] on button "Įeiti" at bounding box center [619, 216] width 216 height 38
click at [609, 211] on button "Įeiti" at bounding box center [619, 216] width 216 height 38
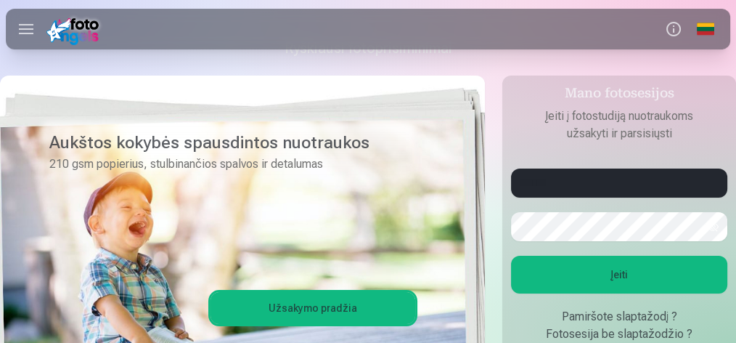
scroll to position [0, 0]
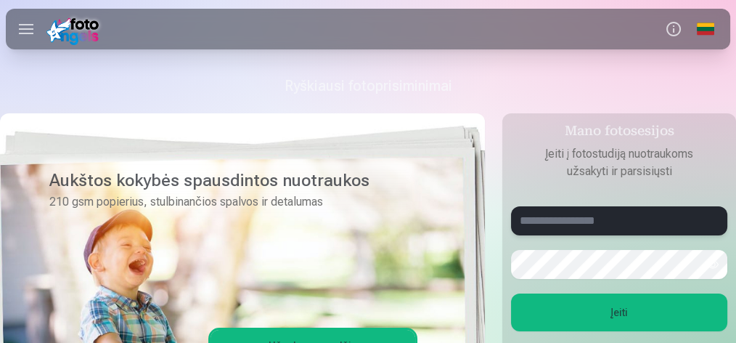
type input "**********"
click at [24, 33] on label at bounding box center [26, 29] width 41 height 41
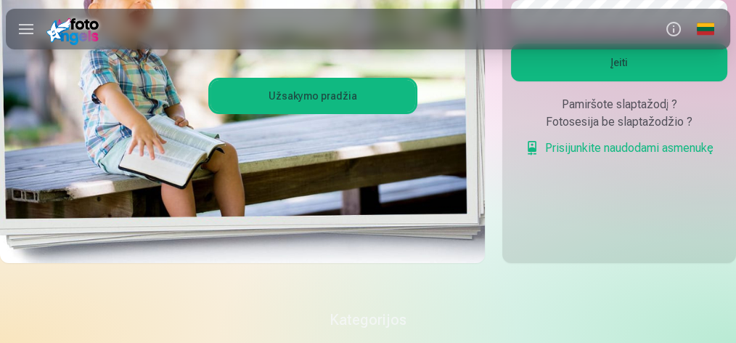
scroll to position [387, 0]
